Goal: Communication & Community: Share content

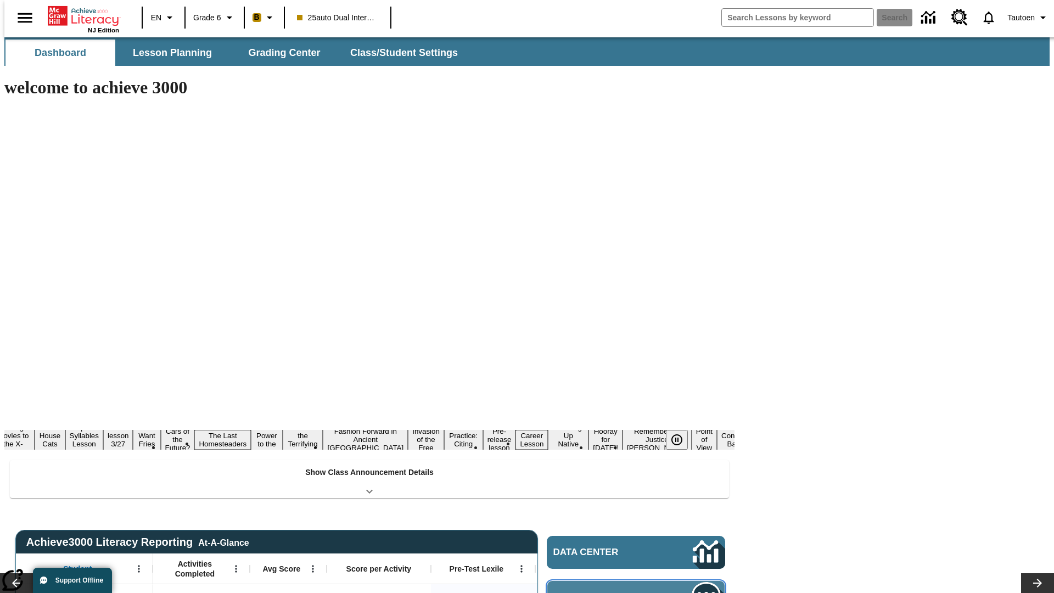
click at [639, 592] on span "Message Center" at bounding box center [607, 597] width 106 height 11
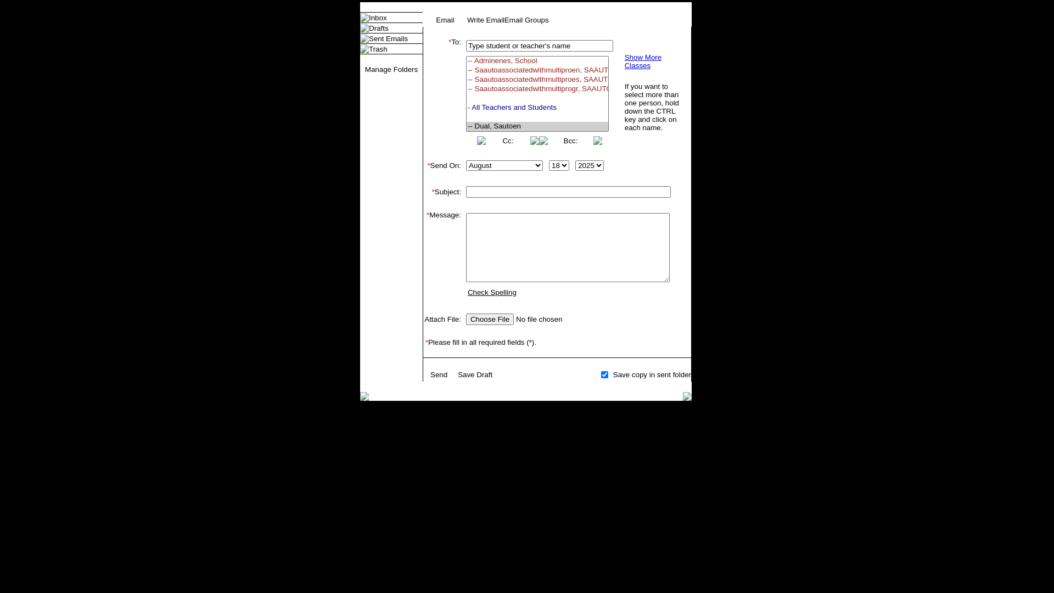
select select "U,21476361,1"
type input "Autotest-ZarYjJEBTA"
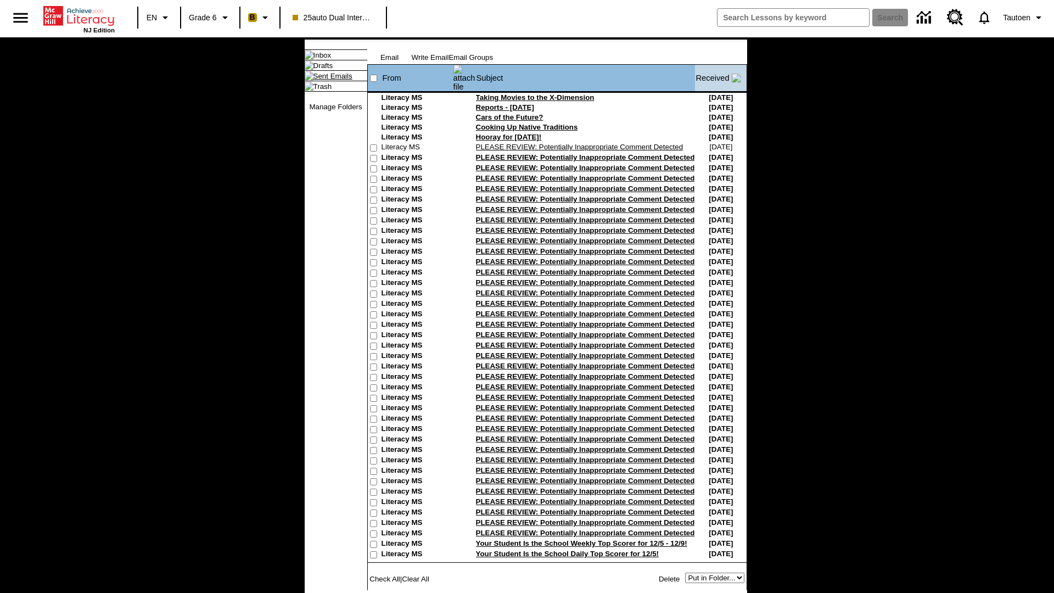
click at [324, 80] on link "Sent Emails" at bounding box center [333, 76] width 39 height 8
